Goal: Task Accomplishment & Management: Manage account settings

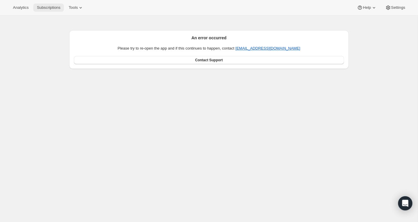
click at [55, 9] on span "Subscriptions" at bounding box center [49, 7] width 24 height 5
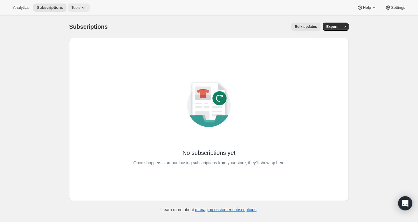
click at [80, 9] on span "Tools" at bounding box center [75, 7] width 9 height 5
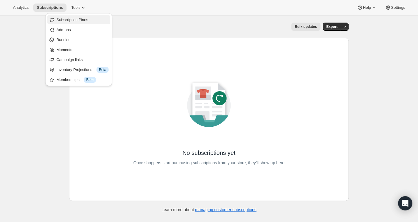
click at [74, 18] on span "Subscription Plans" at bounding box center [72, 20] width 32 height 4
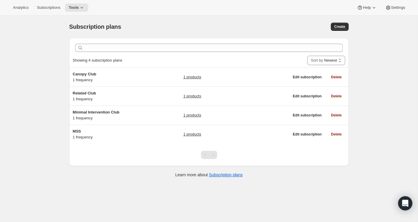
click at [212, 125] on li "MSS 1 frequency 1 products Edit subscription Delete" at bounding box center [208, 134] width 279 height 19
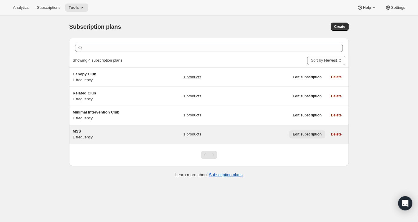
click at [298, 135] on span "Edit subscription" at bounding box center [306, 134] width 29 height 5
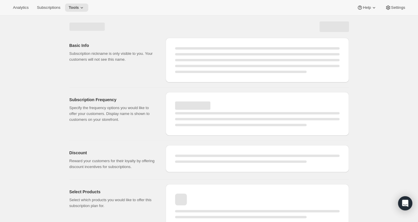
select select "WEEK"
select select "MONTH"
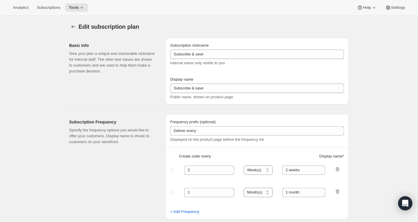
select select "MONTHDAY"
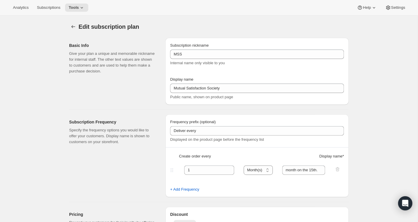
type input "MSS"
type input "Mutual Satisfaction Society"
type input "Deliver every"
type input "1"
select select "MONTH"
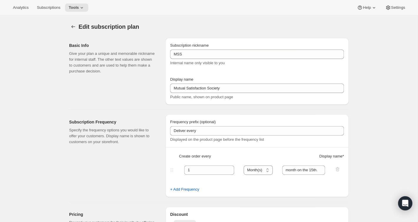
type input "month on the 15th."
checkbox input "true"
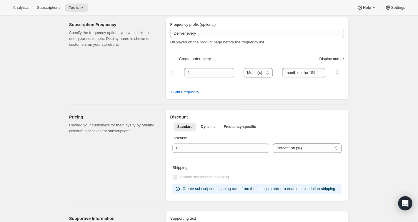
scroll to position [98, 0]
click at [246, 128] on span "Frequency-specific" at bounding box center [239, 126] width 32 height 5
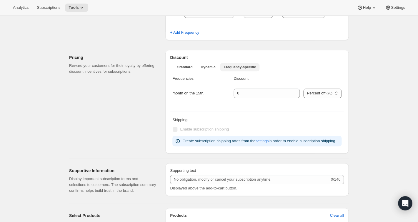
scroll to position [160, 0]
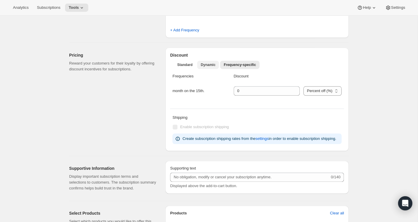
click at [206, 64] on span "Dynamic" at bounding box center [207, 65] width 15 height 5
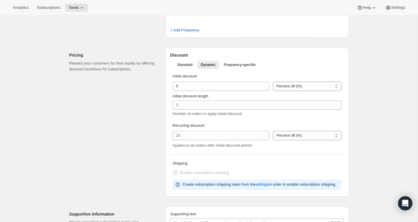
click at [124, 99] on div "Pricing Reward your customers for their loyalty by offering discount incentives…" at bounding box center [114, 123] width 91 height 150
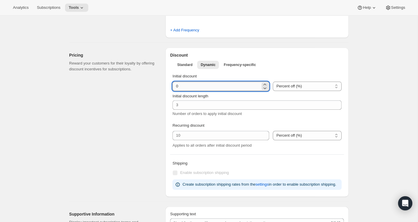
click at [182, 86] on input "integer" at bounding box center [216, 86] width 88 height 9
drag, startPoint x: 182, startPoint y: 86, endPoint x: 168, endPoint y: 87, distance: 14.1
click at [172, 87] on input "integer" at bounding box center [216, 86] width 88 height 9
type input "50"
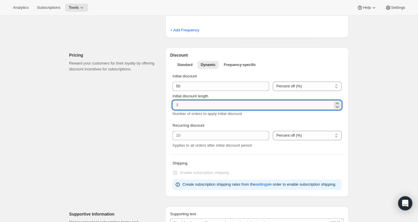
drag, startPoint x: 185, startPoint y: 105, endPoint x: 164, endPoint y: 105, distance: 21.7
click at [172, 105] on input "Initial discount length" at bounding box center [252, 105] width 160 height 9
click at [336, 107] on icon at bounding box center [337, 107] width 6 height 6
click at [338, 104] on icon at bounding box center [337, 104] width 6 height 6
type input "1"
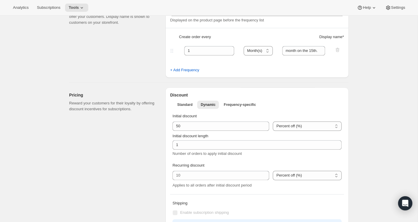
scroll to position [0, 0]
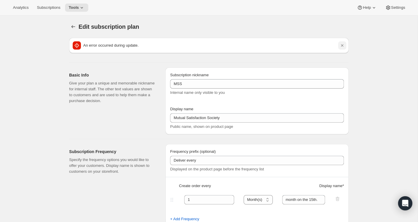
click at [344, 47] on icon "Dismiss notification" at bounding box center [342, 46] width 6 height 6
click at [344, 46] on icon "Dismiss notification" at bounding box center [342, 46] width 6 height 6
click at [75, 27] on icon "Subscription plans" at bounding box center [73, 27] width 6 height 6
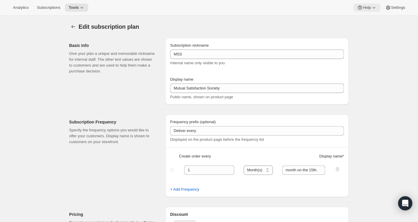
click at [373, 9] on icon at bounding box center [374, 8] width 6 height 6
click at [392, 9] on span "Settings" at bounding box center [398, 7] width 14 height 5
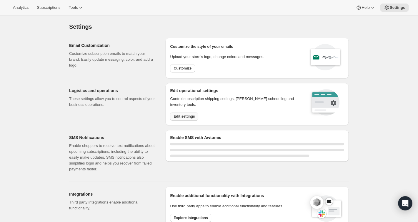
click at [180, 117] on span "Edit settings" at bounding box center [183, 116] width 21 height 5
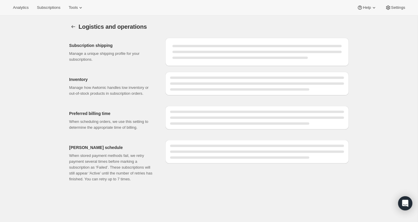
select select "DAY"
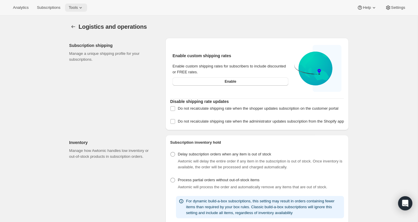
click at [81, 5] on icon at bounding box center [81, 8] width 6 height 6
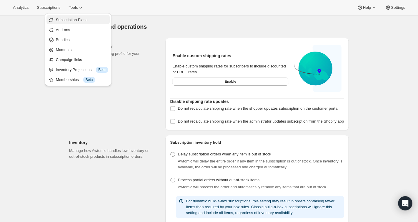
click at [75, 20] on span "Subscription Plans" at bounding box center [72, 20] width 32 height 4
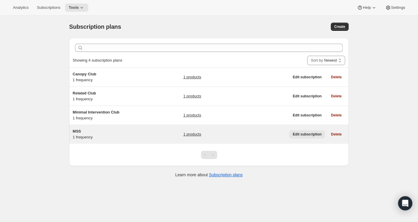
click at [307, 134] on span "Edit subscription" at bounding box center [306, 134] width 29 height 5
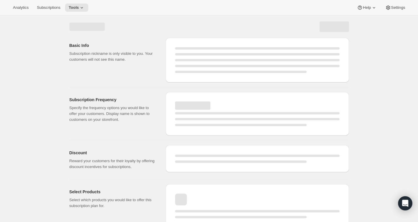
select select "WEEK"
select select "MONTH"
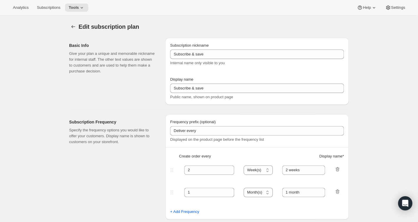
type input "MSS"
type input "Mutual Satisfaction Society"
type input "Deliver every"
type input "1"
type input "month on the 15th."
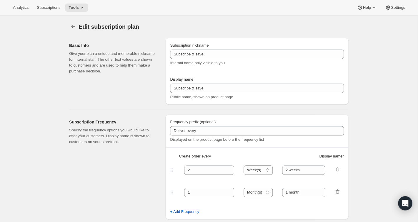
checkbox input "true"
select select "MONTHDAY"
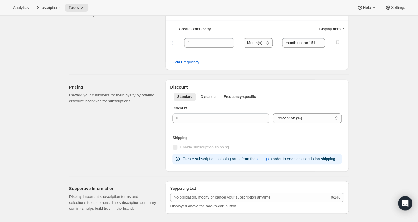
scroll to position [128, 0]
click at [208, 96] on span "Dynamic" at bounding box center [207, 96] width 15 height 5
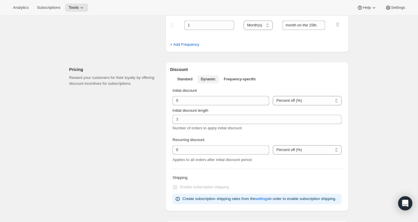
scroll to position [146, 0]
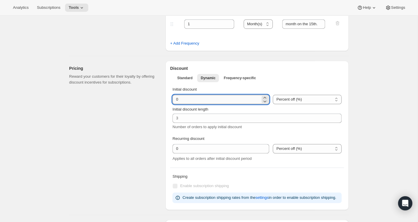
click at [200, 100] on input "integer" at bounding box center [216, 99] width 88 height 9
drag, startPoint x: 200, startPoint y: 100, endPoint x: 170, endPoint y: 100, distance: 29.1
click at [172, 100] on input "integer" at bounding box center [216, 99] width 88 height 9
type input "50"
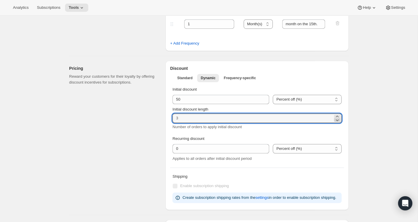
click at [336, 121] on icon at bounding box center [337, 120] width 6 height 6
click at [338, 116] on icon at bounding box center [337, 117] width 6 height 6
type input "1"
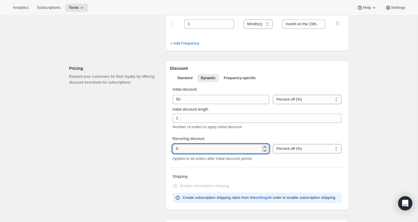
click at [228, 149] on input "integer" at bounding box center [216, 148] width 88 height 9
type input "10"
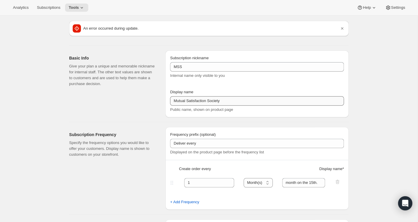
scroll to position [0, 0]
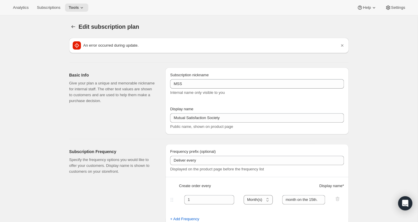
click at [77, 46] on icon at bounding box center [76, 46] width 1 height 1
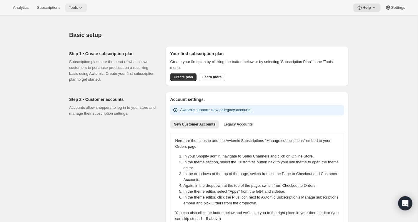
click at [76, 7] on span "Tools" at bounding box center [72, 7] width 9 height 5
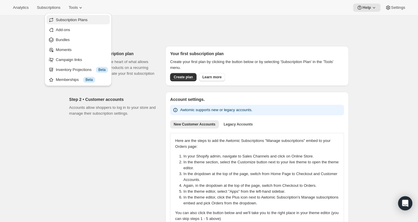
click at [74, 19] on span "Subscription Plans" at bounding box center [72, 20] width 32 height 4
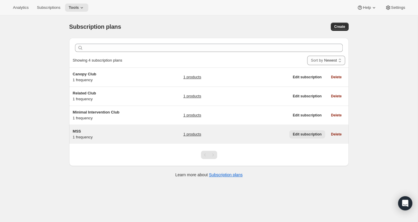
click at [304, 133] on span "Edit subscription" at bounding box center [306, 134] width 29 height 5
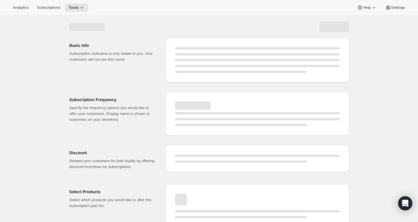
select select "WEEK"
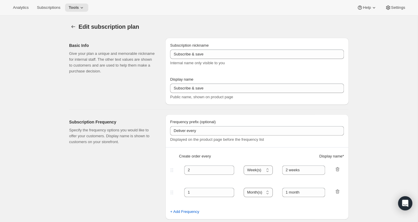
type input "MSS"
type input "Mutual Satisfaction Society"
type input "Deliver every"
type input "1"
select select "MONTH"
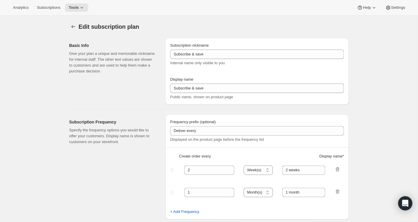
type input "month on the 15th."
checkbox input "true"
select select "MONTHDAY"
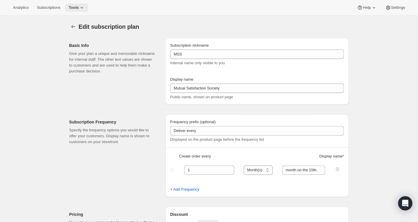
click at [79, 9] on span "Tools" at bounding box center [73, 7] width 10 height 5
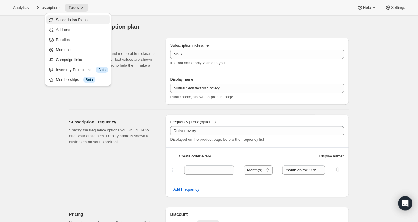
click at [72, 19] on span "Subscription Plans" at bounding box center [72, 20] width 32 height 4
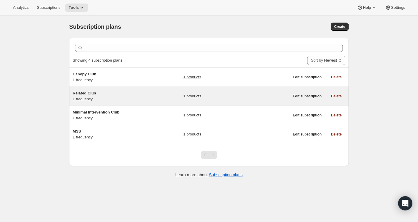
click at [86, 93] on span "Related Club" at bounding box center [84, 93] width 23 height 4
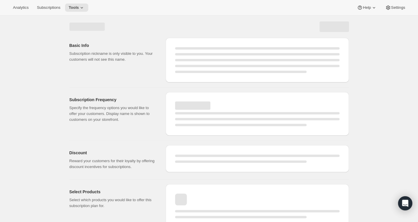
select select "WEEK"
select select "MONTH"
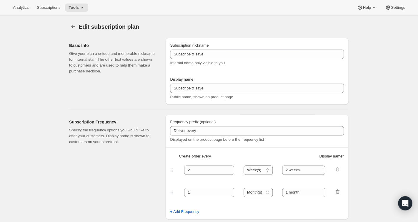
type input "Related Club"
type input "Join the Related Club"
type input "1"
select select "MONTH"
type input "1 month"
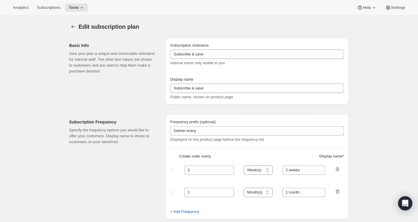
checkbox input "true"
select select "MONTHDAY"
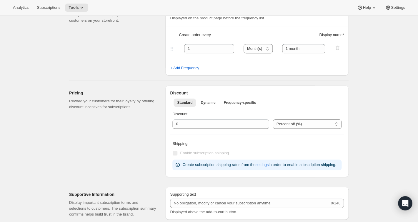
scroll to position [127, 0]
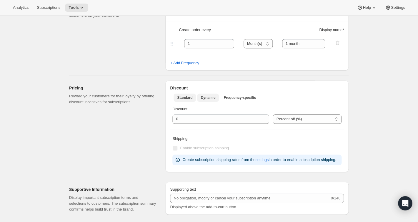
click at [213, 99] on span "Dynamic" at bounding box center [207, 98] width 15 height 5
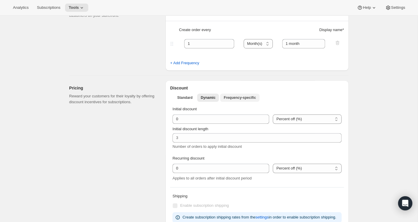
click at [231, 98] on span "Frequency-specific" at bounding box center [239, 98] width 32 height 5
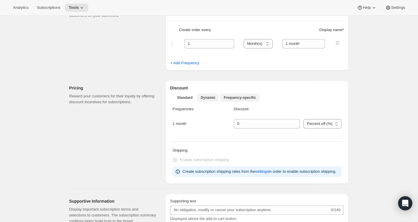
click at [214, 97] on span "Dynamic" at bounding box center [207, 98] width 15 height 5
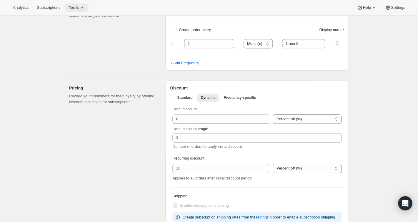
click at [84, 7] on icon at bounding box center [82, 8] width 6 height 6
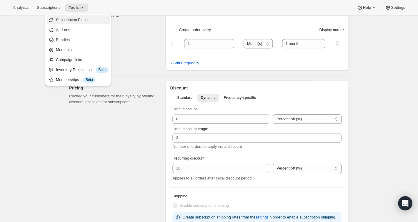
click at [76, 19] on span "Subscription Plans" at bounding box center [72, 20] width 32 height 4
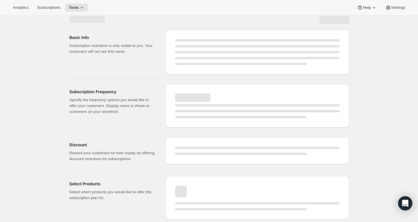
scroll to position [8, 0]
select select "MONTH"
select select "MONTHDAY"
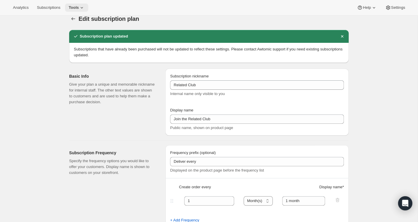
click at [79, 7] on span "Tools" at bounding box center [73, 7] width 10 height 5
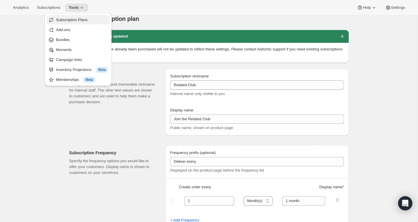
click at [75, 19] on span "Subscription Plans" at bounding box center [72, 20] width 32 height 4
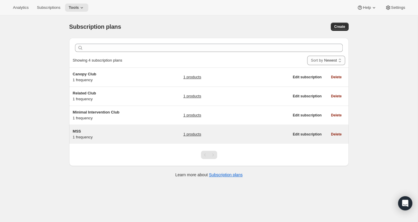
click at [80, 132] on span "MSS" at bounding box center [77, 131] width 8 height 4
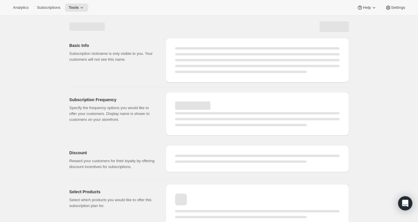
select select "WEEK"
select select "MONTH"
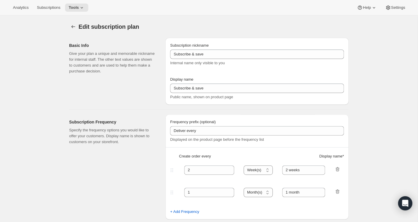
type input "MSS"
type input "Mutual Satisfaction Society"
type input "Deliver every"
type input "1"
select select "MONTH"
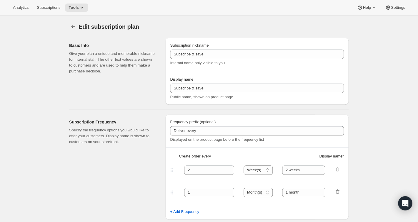
type input "month on the 15th."
checkbox input "true"
select select "MONTHDAY"
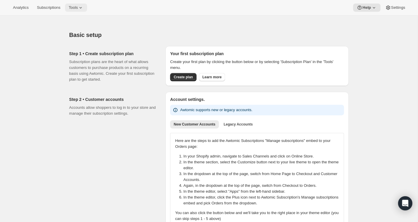
click at [83, 7] on icon at bounding box center [81, 8] width 6 height 6
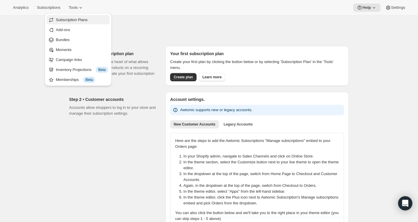
click at [78, 20] on span "Subscription Plans" at bounding box center [72, 20] width 32 height 4
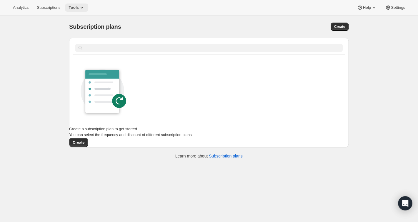
click at [84, 6] on icon at bounding box center [82, 8] width 6 height 6
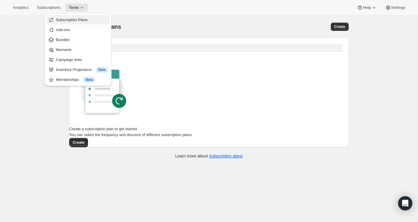
click at [80, 19] on span "Subscription Plans" at bounding box center [72, 20] width 32 height 4
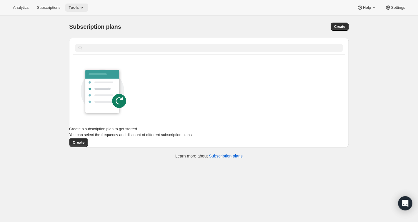
click at [75, 6] on span "Tools" at bounding box center [73, 7] width 10 height 5
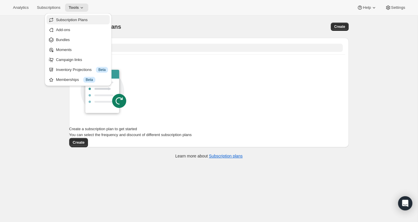
click at [71, 23] on button "Subscription Plans" at bounding box center [77, 19] width 63 height 9
